Goal: Task Accomplishment & Management: Complete application form

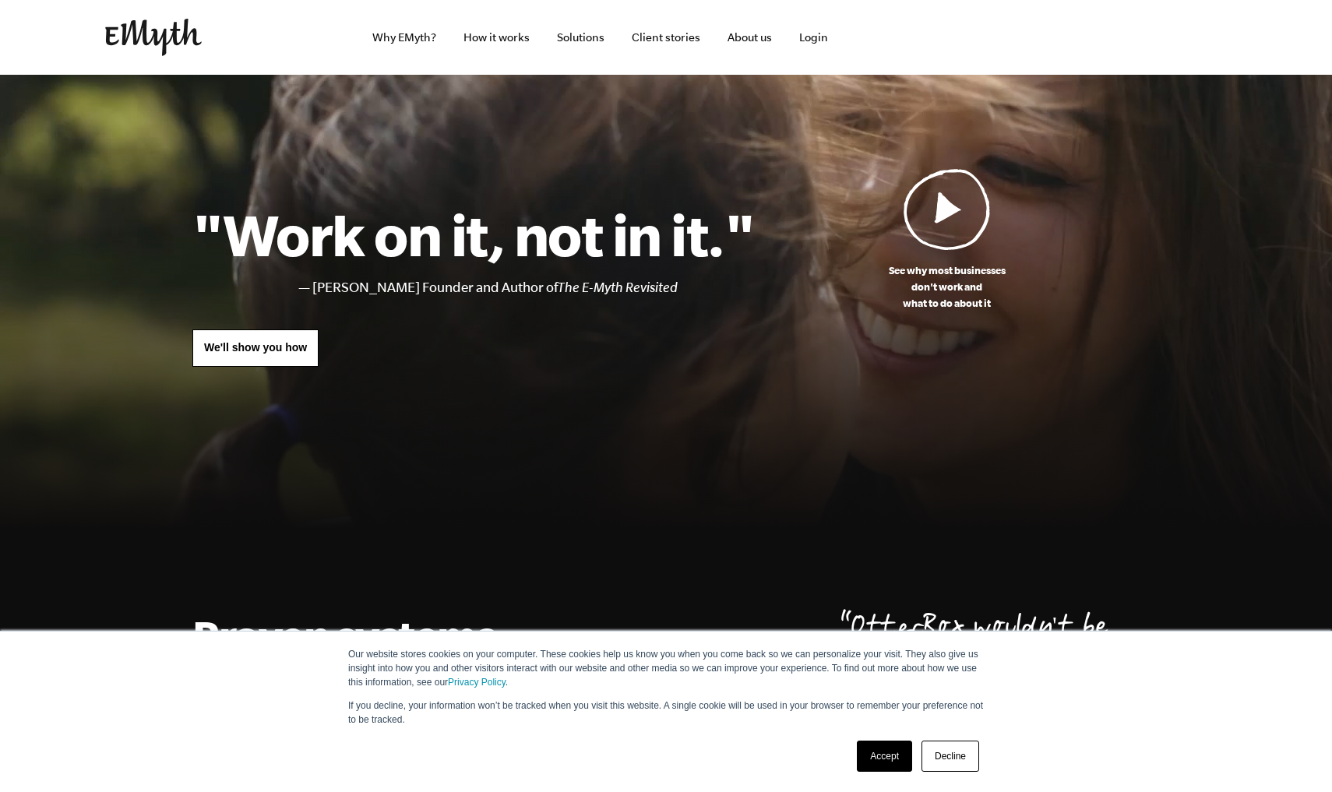
click at [950, 765] on link "Decline" at bounding box center [950, 756] width 58 height 31
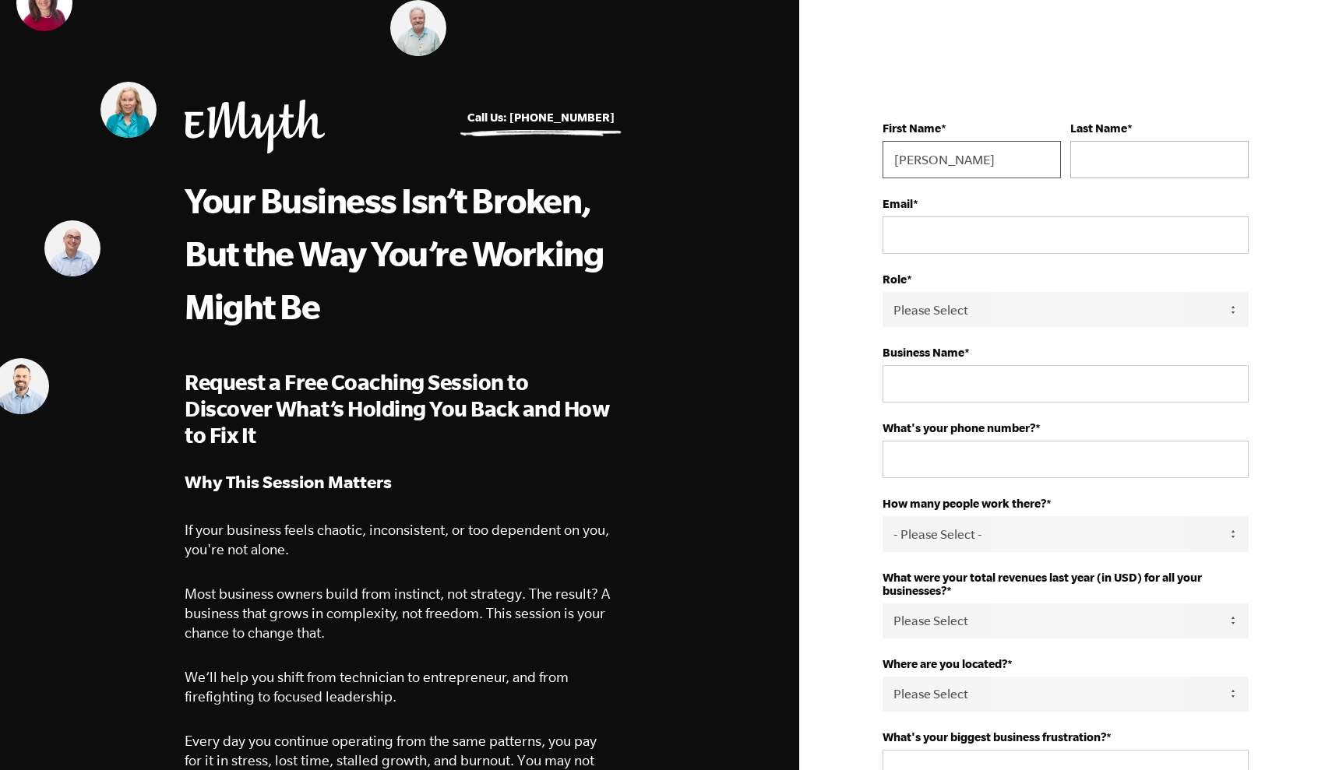
type input "[PERSON_NAME]"
type input "LaMonte"
type input "alamonte7@gmail.com"
select select "Owner"
type input "LaMonte Aesthetics"
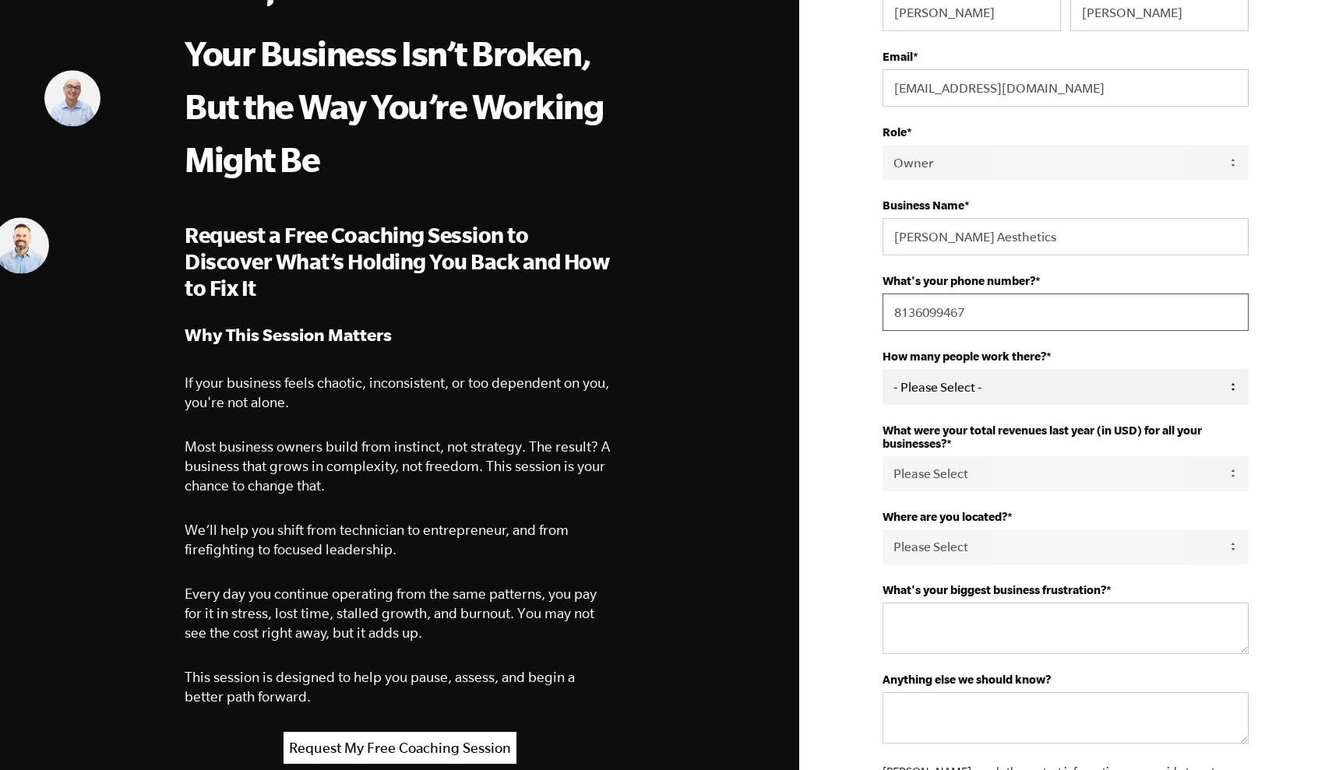
scroll to position [150, 0]
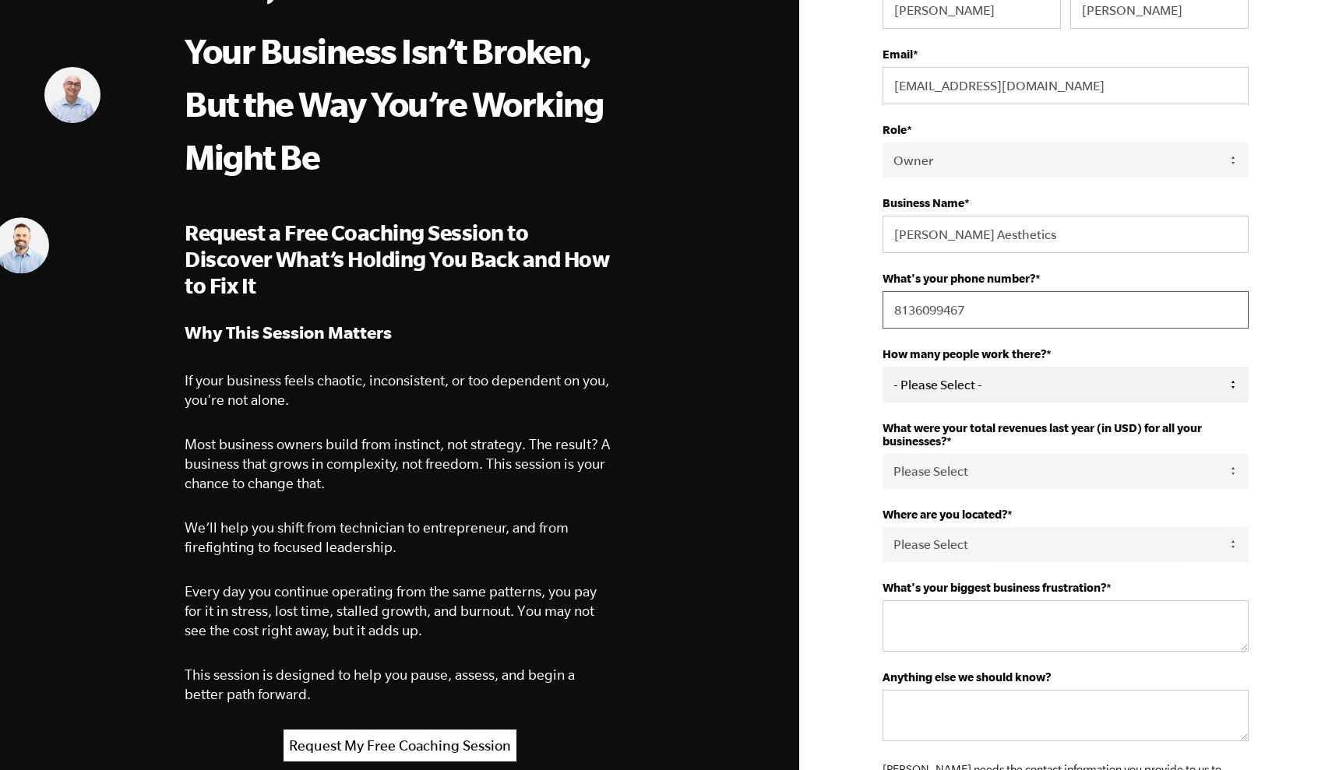
type input "8136099467"
select select "0"
select select "0-75K"
select select "United States"
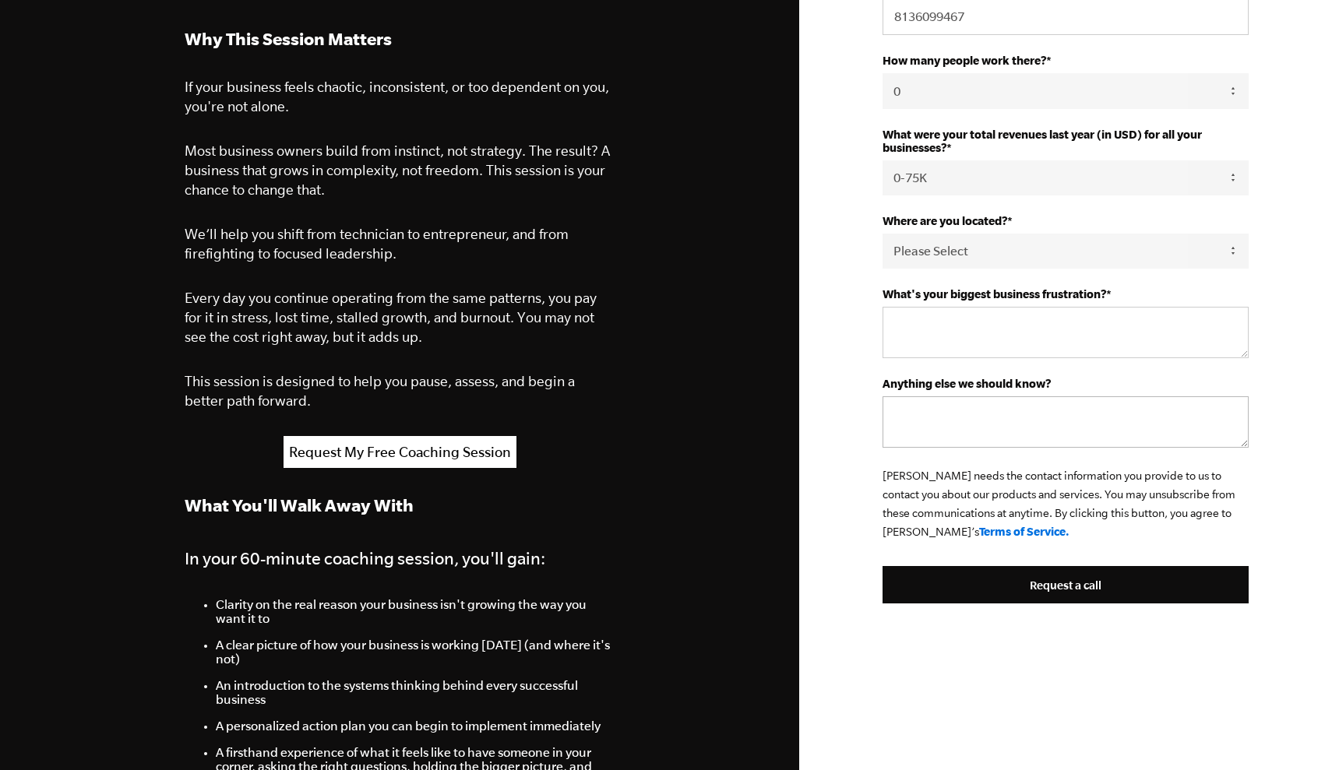
scroll to position [456, 0]
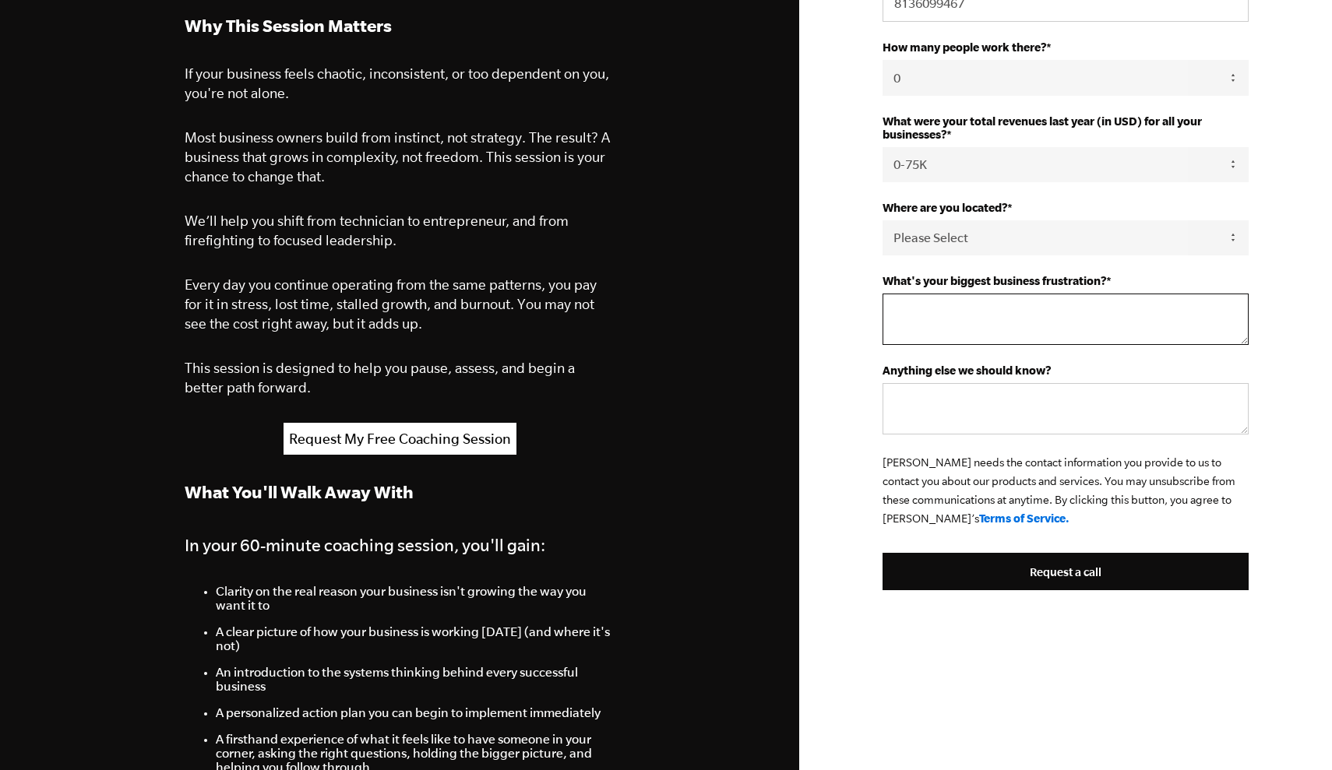
click at [953, 298] on textarea "What's your biggest business frustration? *" at bounding box center [1066, 319] width 366 height 51
type textarea "I need to systemize my business and organize it but need help and don't know wh…"
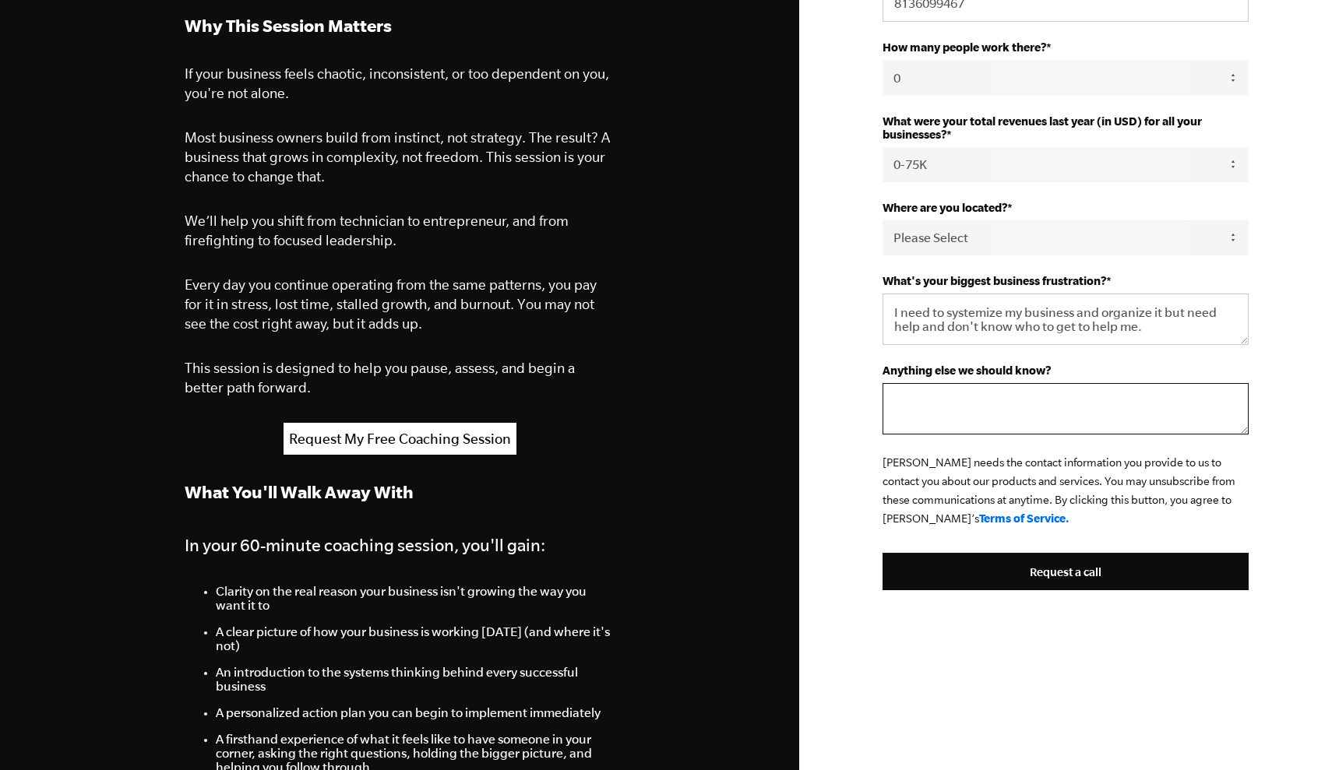
click at [974, 403] on textarea "Anything else we should know?" at bounding box center [1066, 408] width 366 height 51
click at [977, 385] on textarea "Anything else we should know?" at bounding box center [1066, 408] width 366 height 51
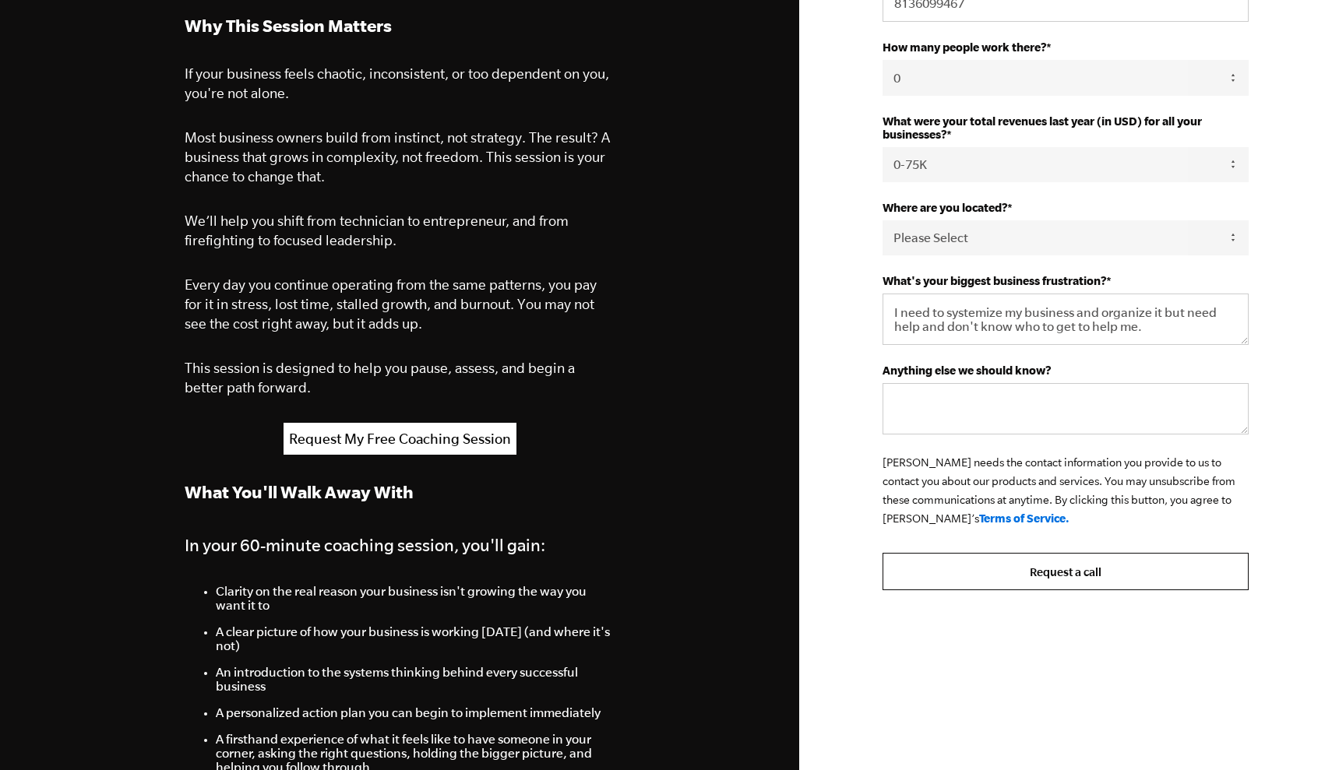
click at [1042, 572] on input "Request a call" at bounding box center [1066, 571] width 366 height 37
